Goal: Check status: Check status

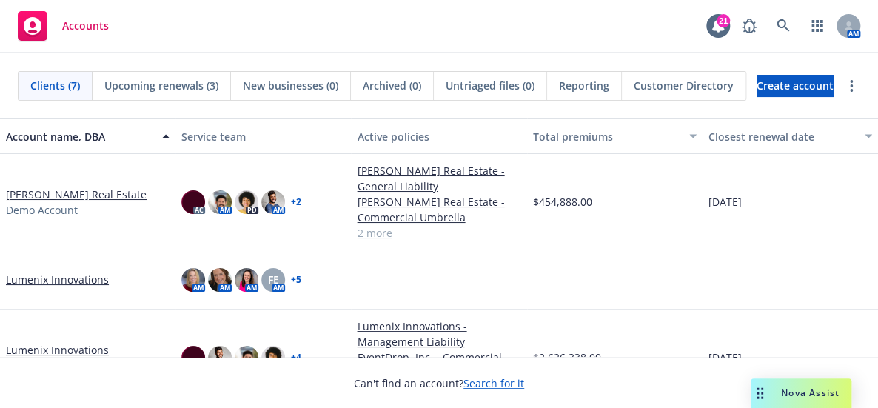
click at [580, 21] on div "Accounts 21 AM" at bounding box center [439, 26] width 878 height 53
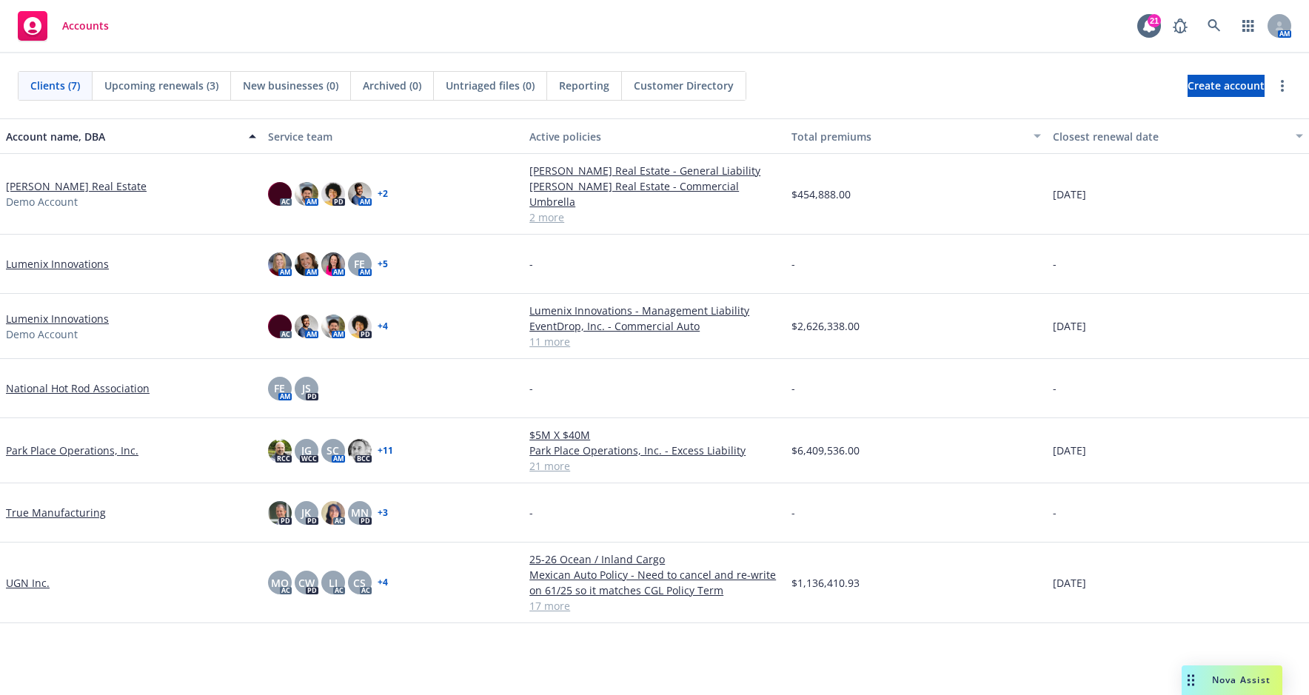
click at [319, 40] on div "Accounts 21 AM" at bounding box center [654, 26] width 1309 height 53
click at [178, 95] on div "Upcoming renewals (3)" at bounding box center [162, 86] width 138 height 28
